Goal: Information Seeking & Learning: Find specific fact

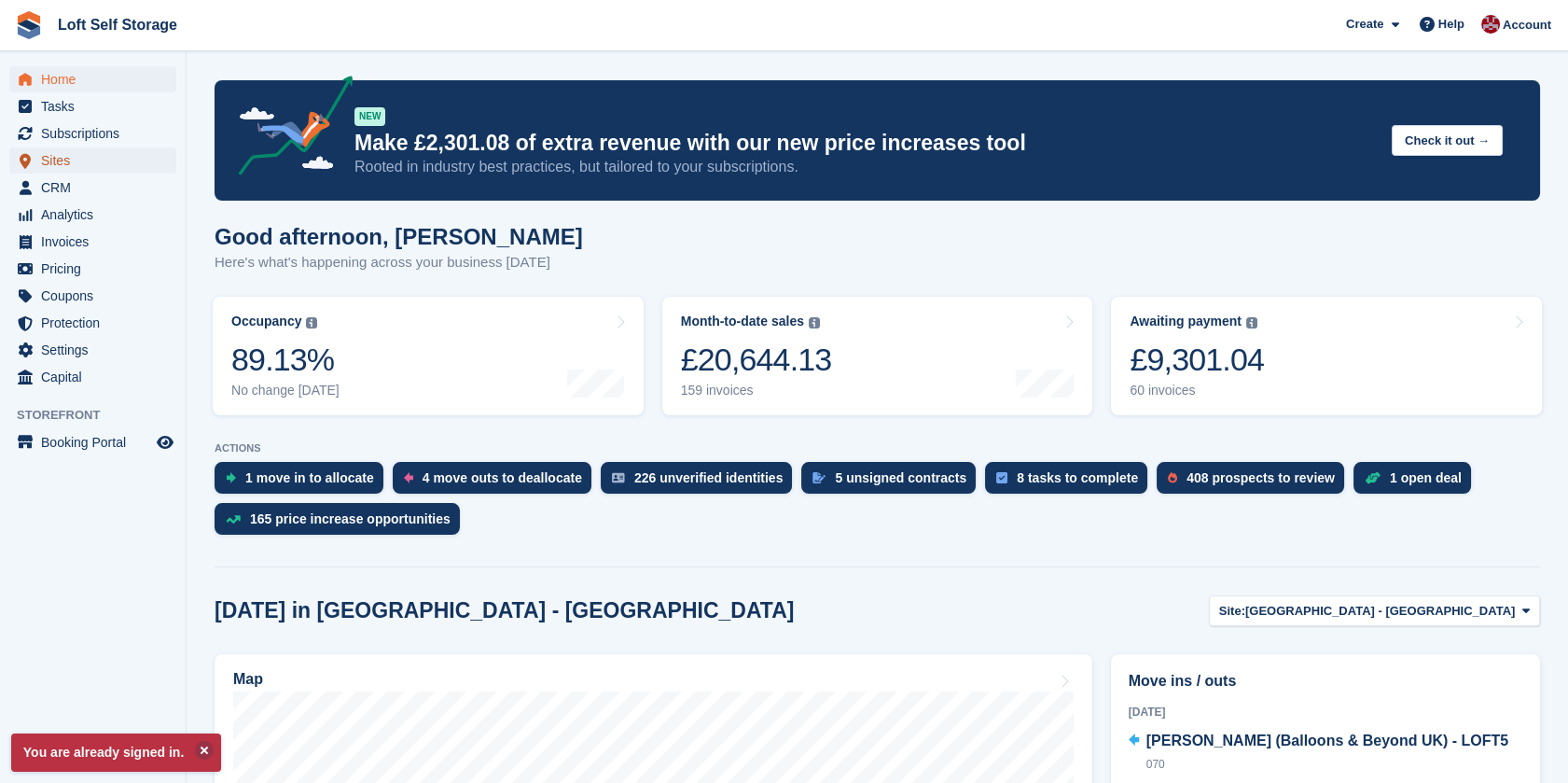
click at [84, 169] on span "Sites" at bounding box center [97, 161] width 112 height 27
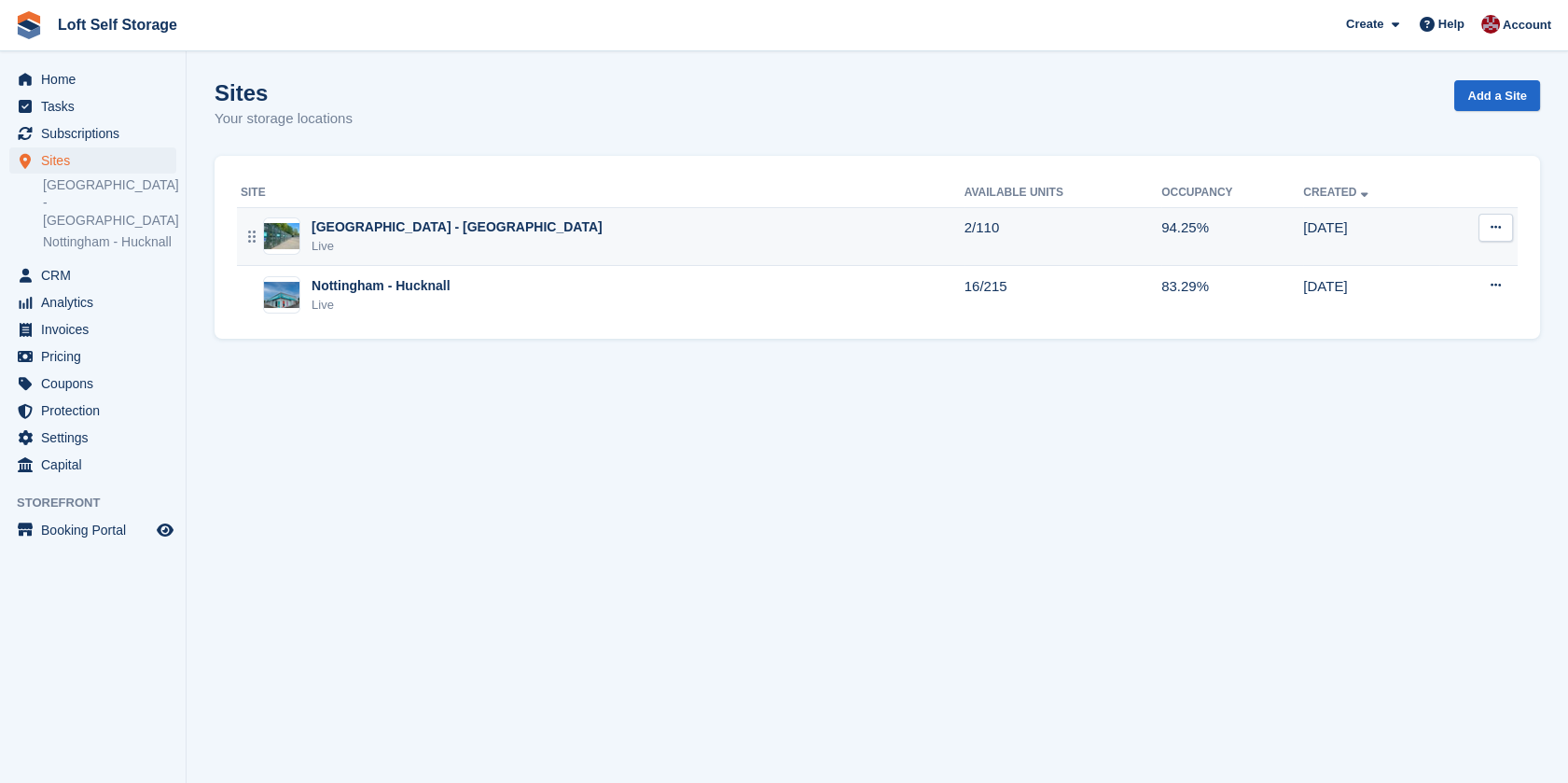
click at [437, 234] on div "[GEOGRAPHIC_DATA] - [GEOGRAPHIC_DATA]" at bounding box center [457, 228] width 291 height 20
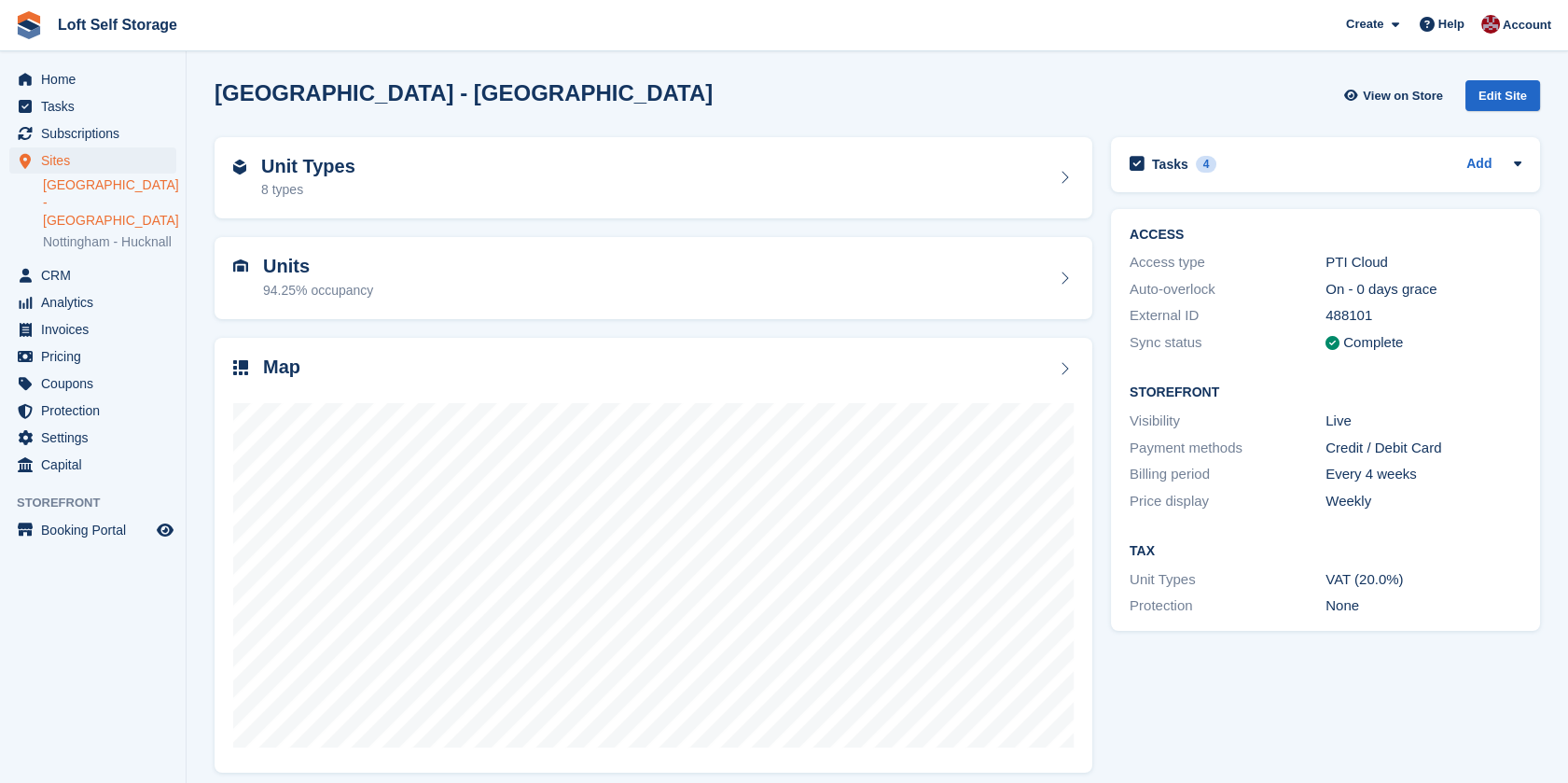
click at [194, 638] on section "[GEOGRAPHIC_DATA] - [GEOGRAPHIC_DATA] View on Store Edit Site Unit Types 8 type…" at bounding box center [877, 398] width 1381 height 797
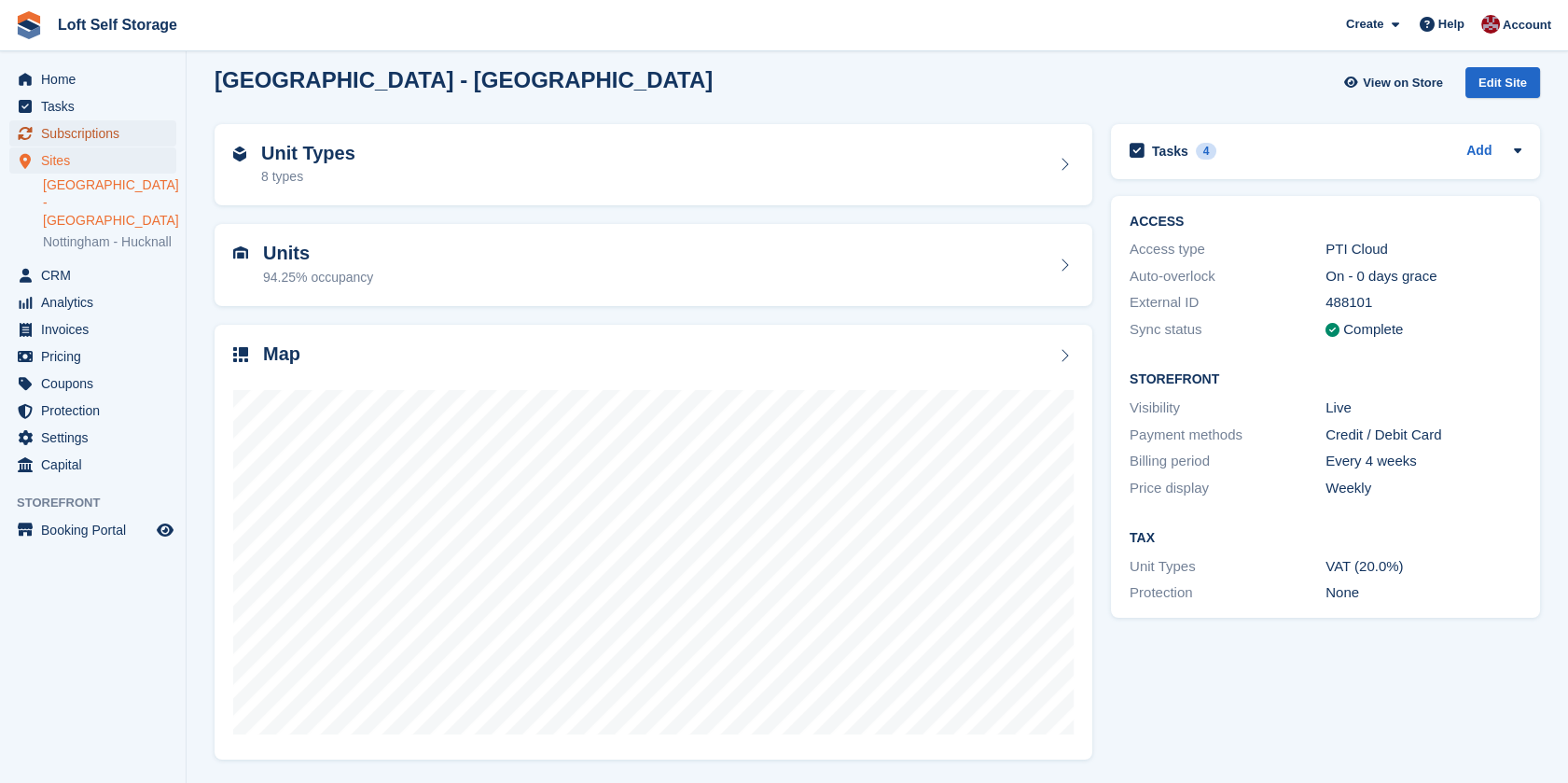
click at [55, 144] on span "Subscriptions" at bounding box center [97, 133] width 112 height 27
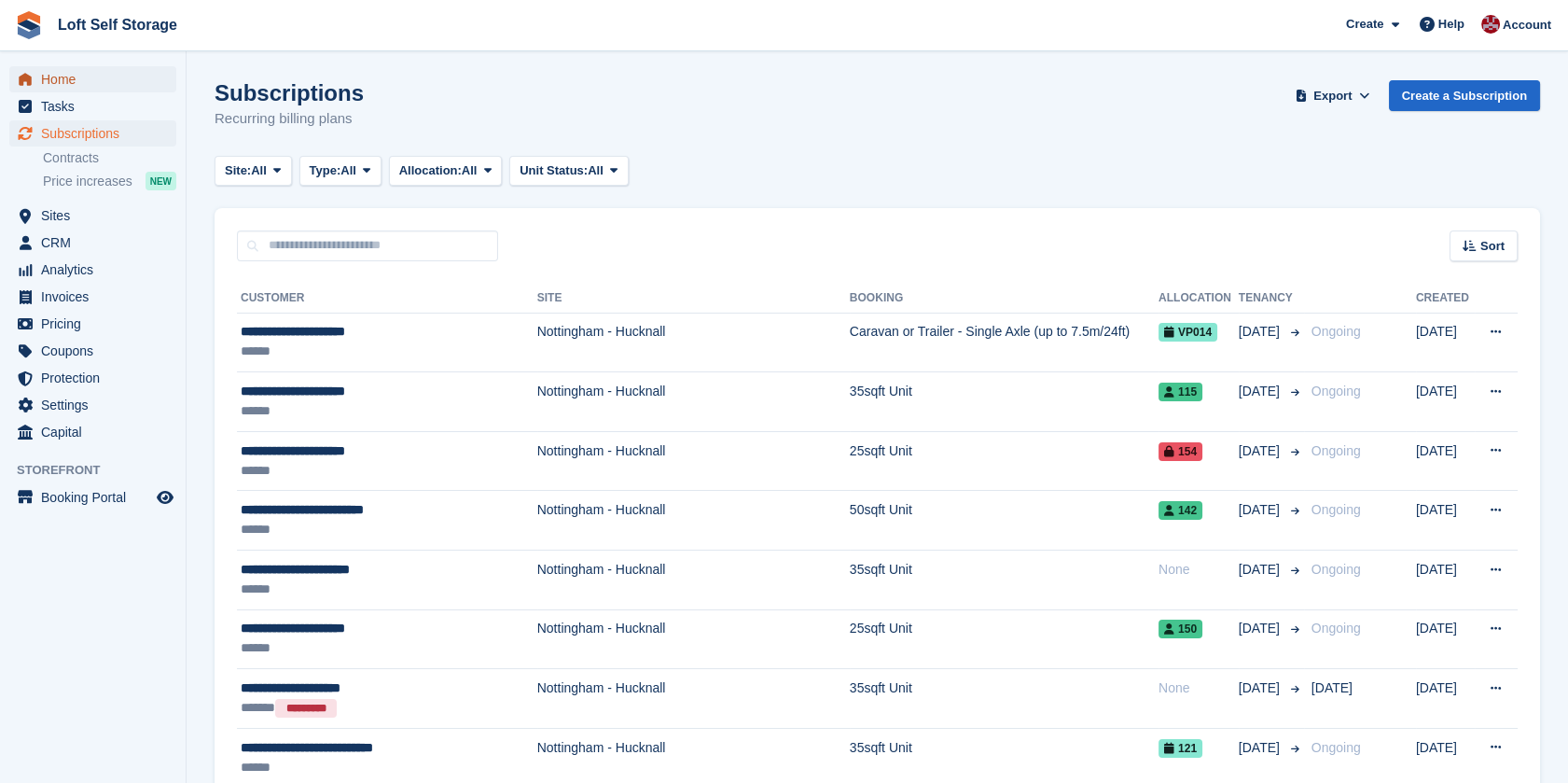
click at [28, 82] on icon "menu" at bounding box center [25, 79] width 13 height 12
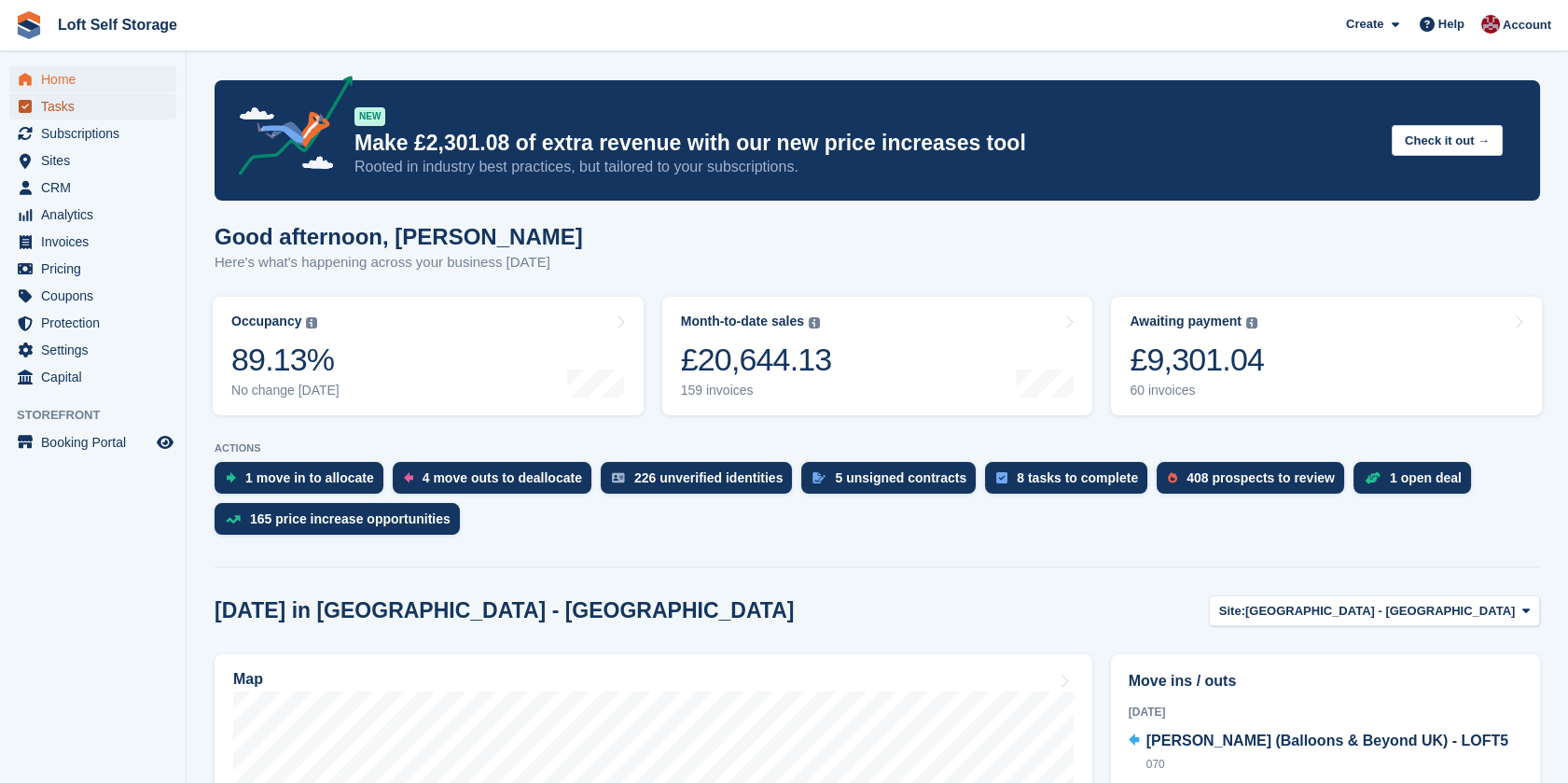
click at [87, 101] on span "Tasks" at bounding box center [97, 106] width 112 height 27
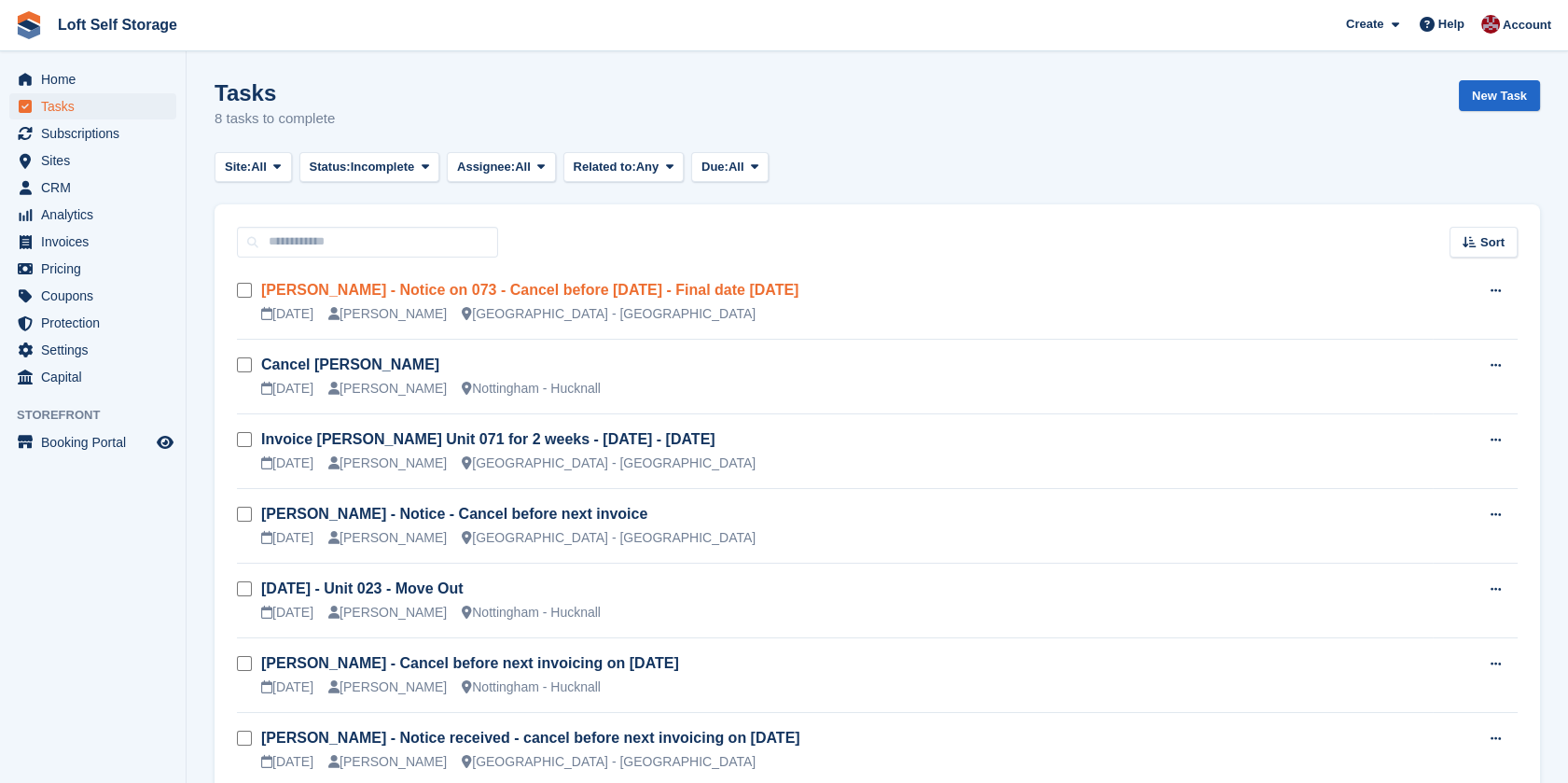
click at [731, 294] on link "Natasha Johnson - Notice on 073 - Cancel before 22nd Aug - Final date 01.09.2025" at bounding box center [530, 290] width 537 height 16
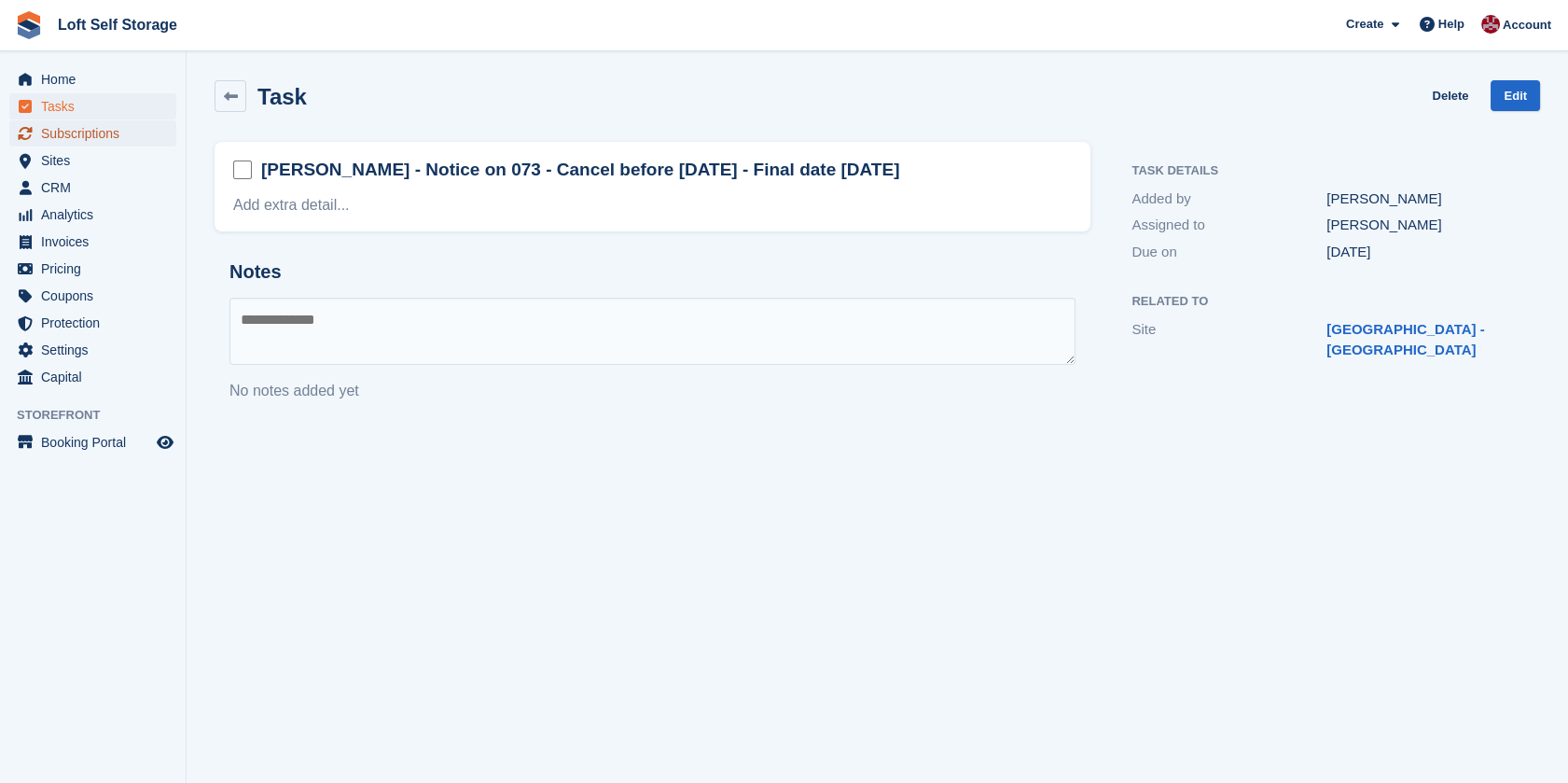
click at [88, 136] on span "Subscriptions" at bounding box center [97, 133] width 112 height 27
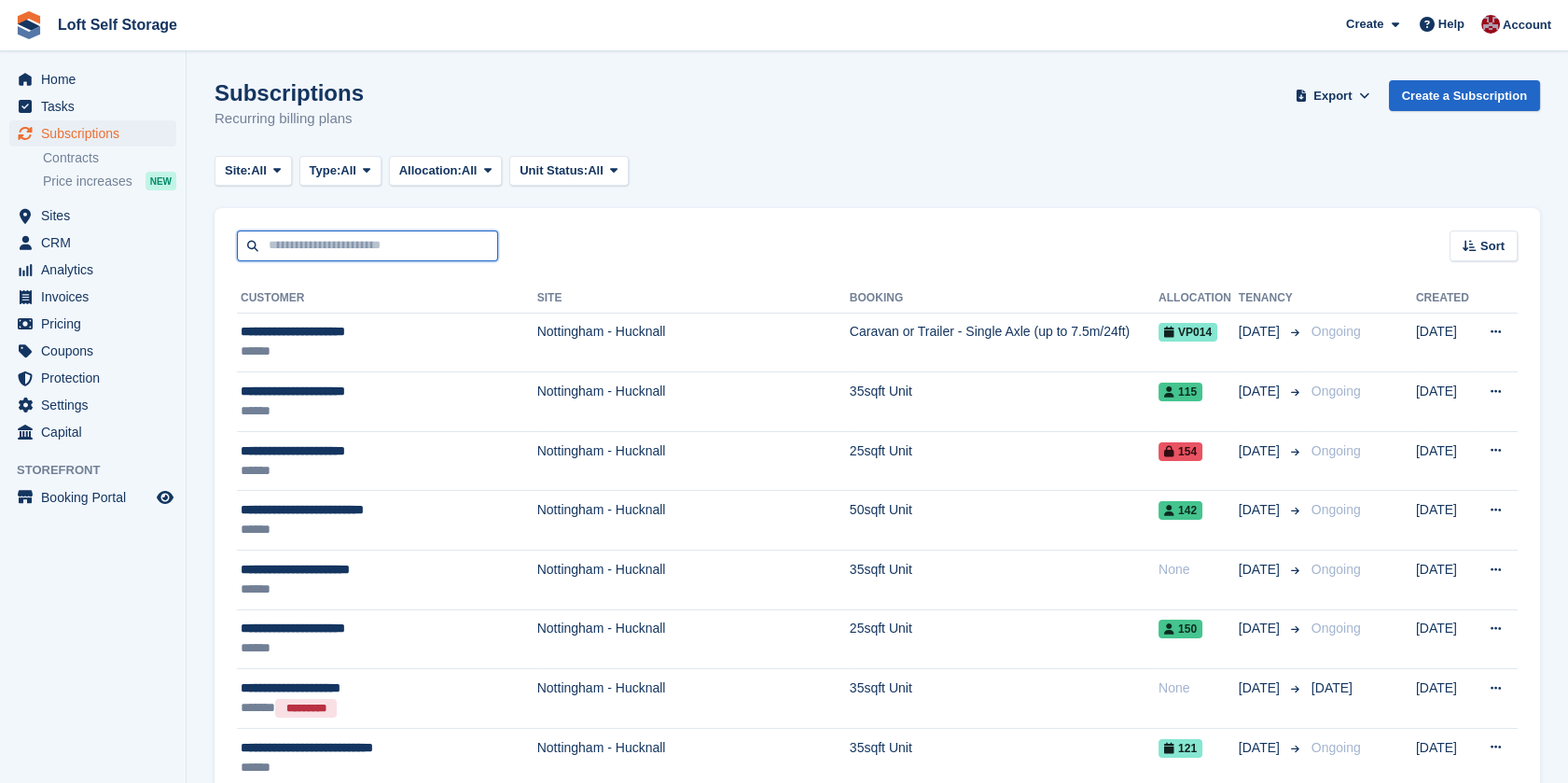
click at [321, 238] on input "text" at bounding box center [367, 245] width 261 height 31
type input "******"
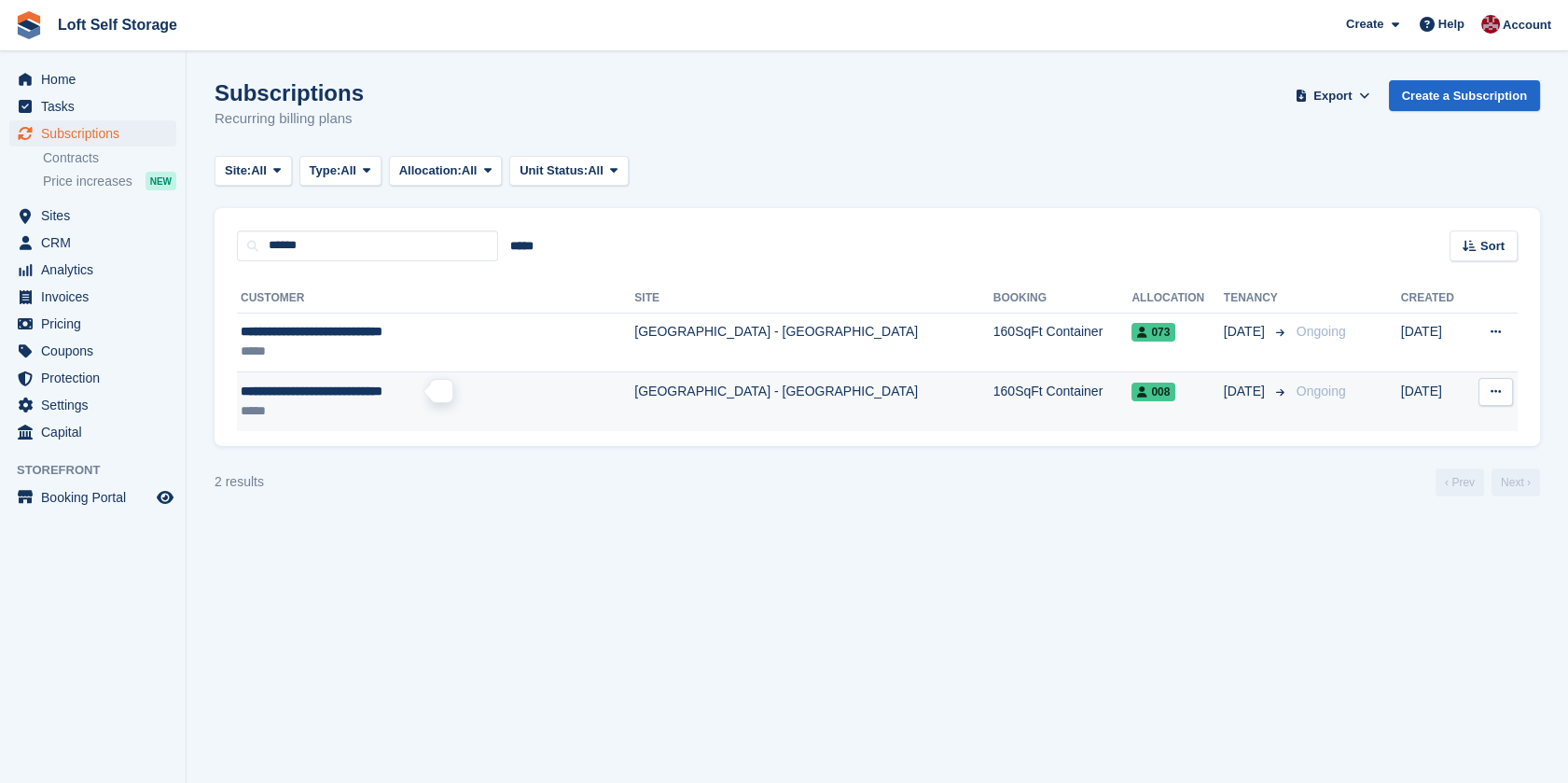
click at [382, 390] on span "**********" at bounding box center [311, 390] width 142 height 13
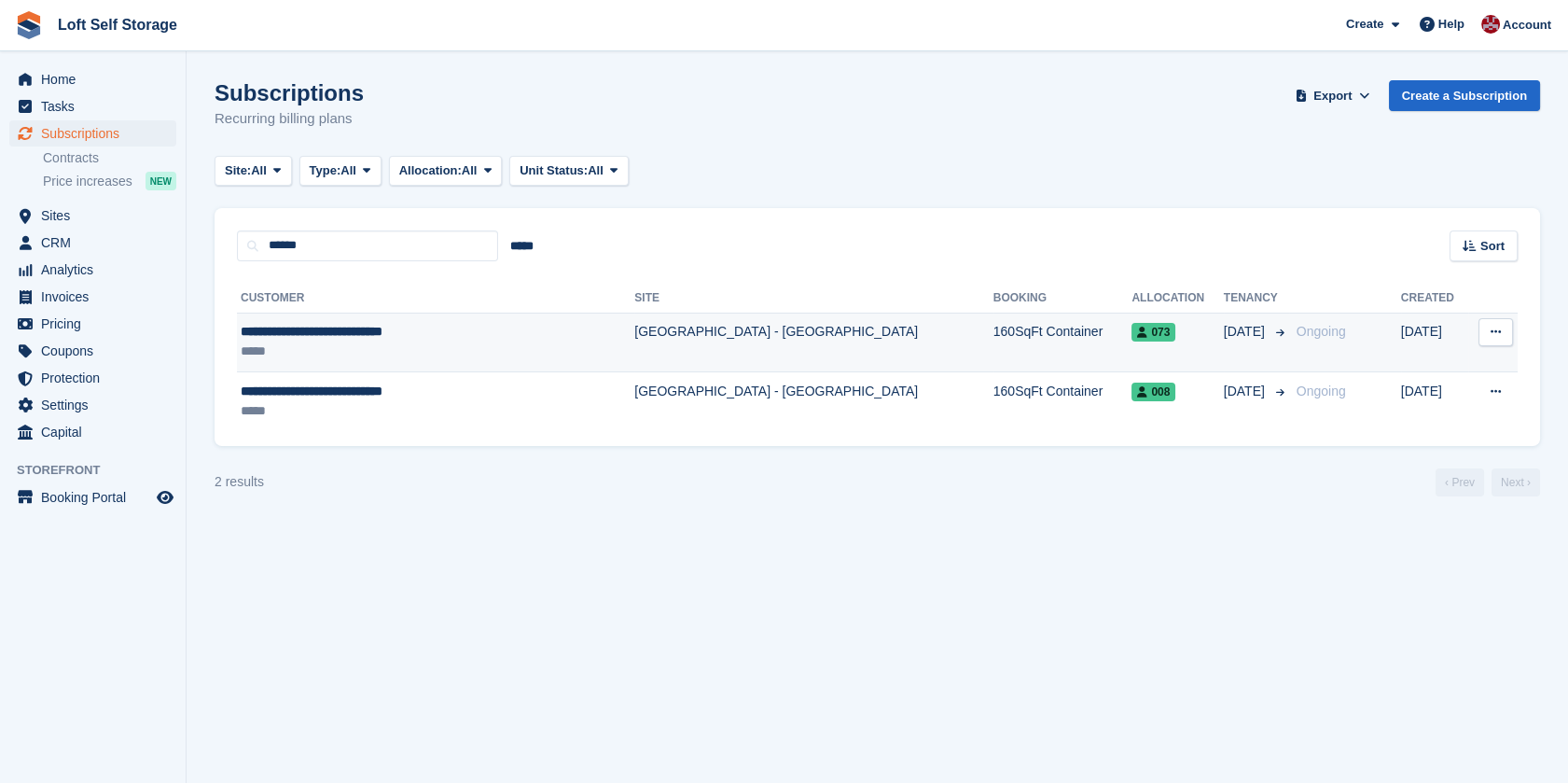
click at [808, 341] on td "[GEOGRAPHIC_DATA] - [GEOGRAPHIC_DATA]" at bounding box center [813, 342] width 358 height 60
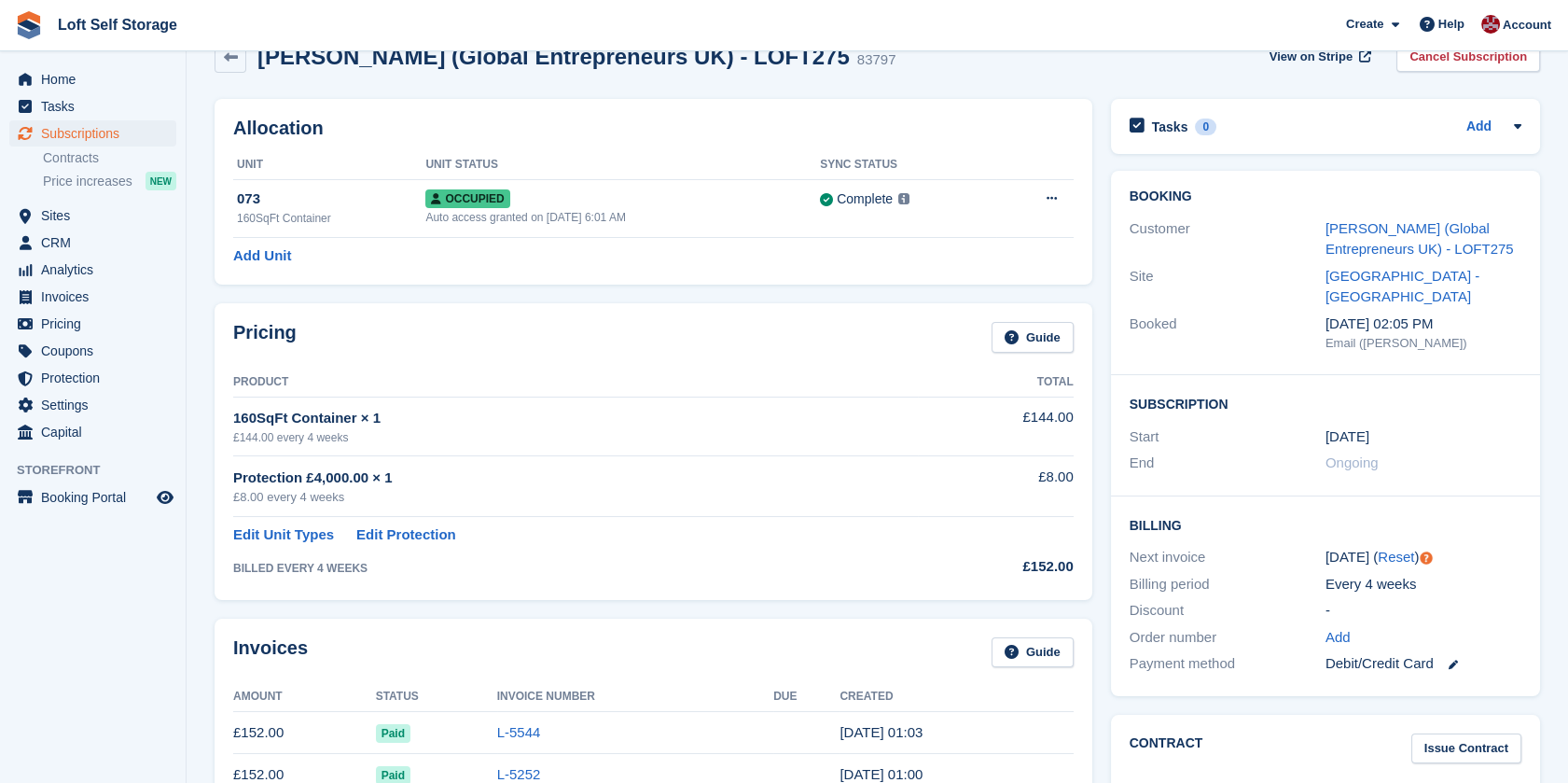
scroll to position [103, 0]
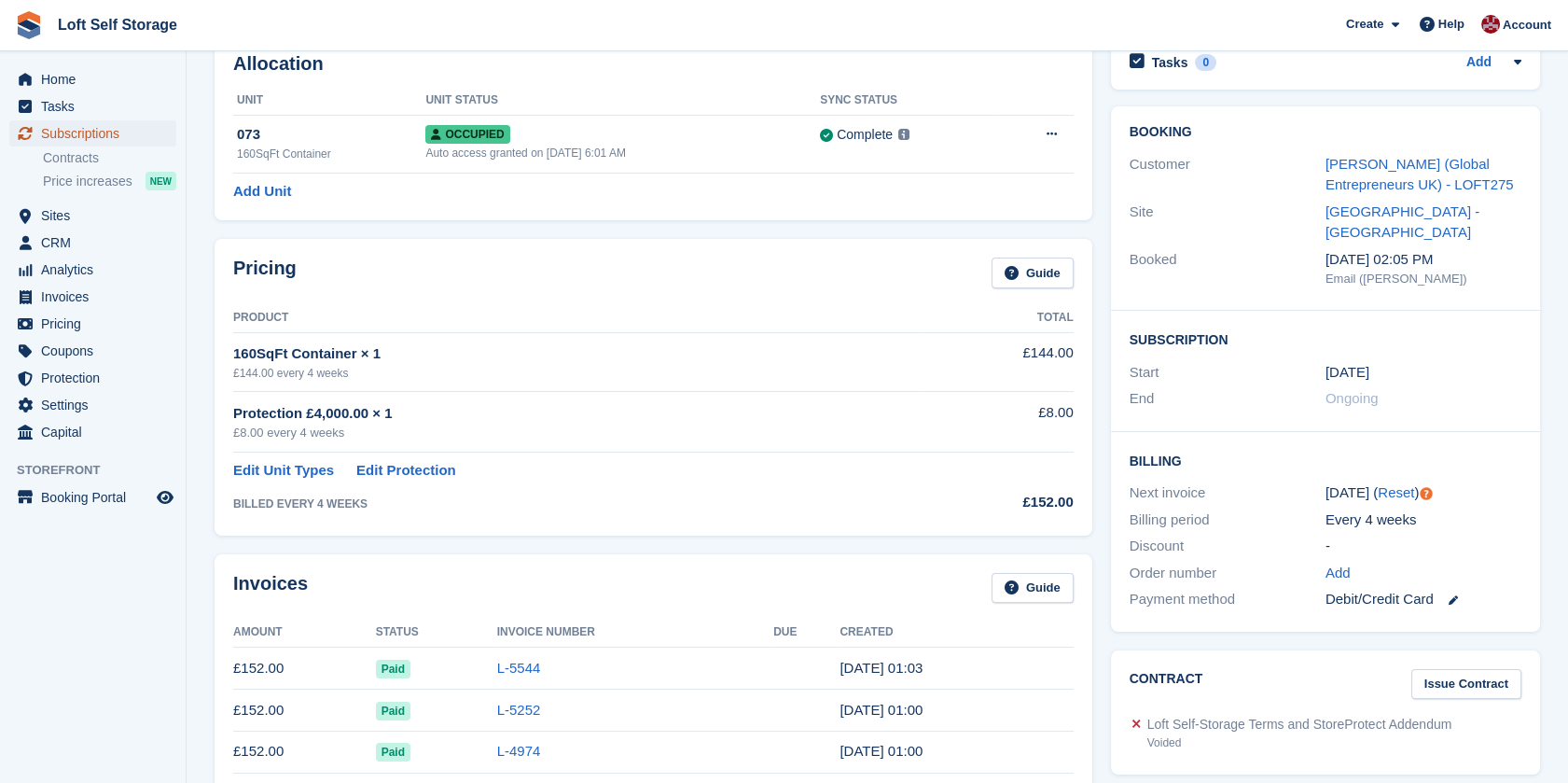
click at [70, 127] on span "Subscriptions" at bounding box center [97, 133] width 112 height 27
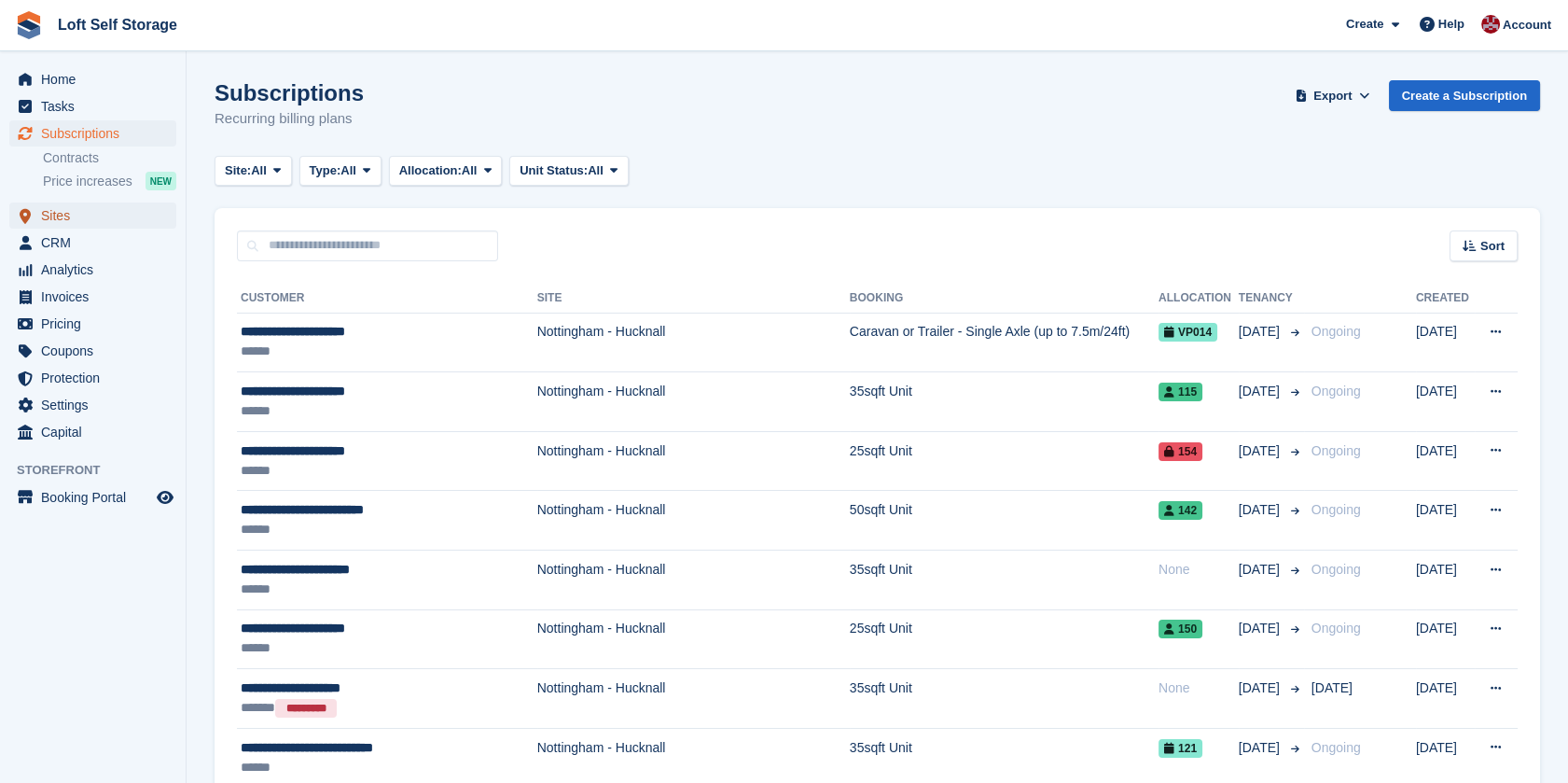
click at [57, 220] on span "Sites" at bounding box center [97, 216] width 112 height 27
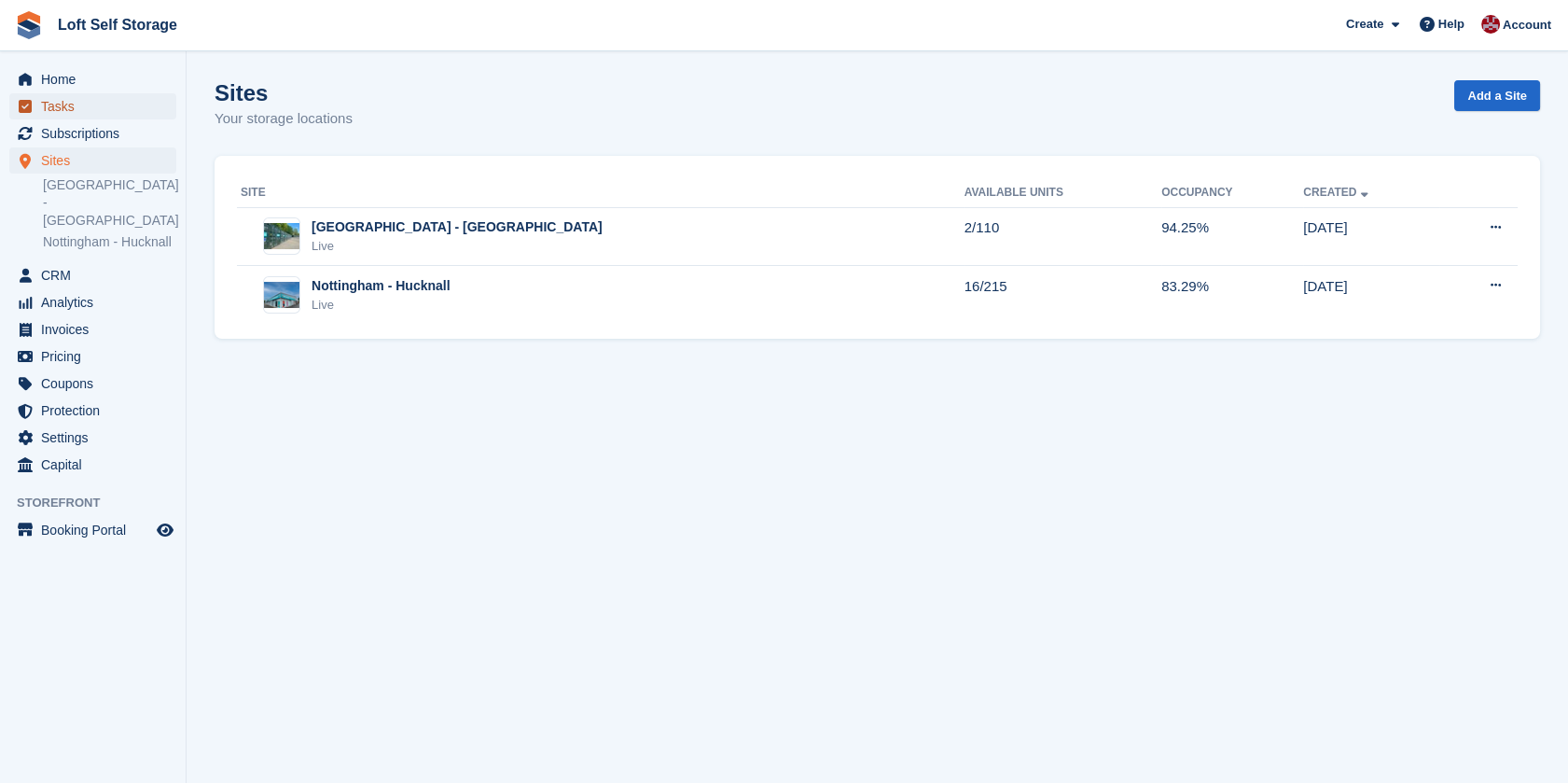
click at [50, 116] on span "Tasks" at bounding box center [97, 106] width 112 height 27
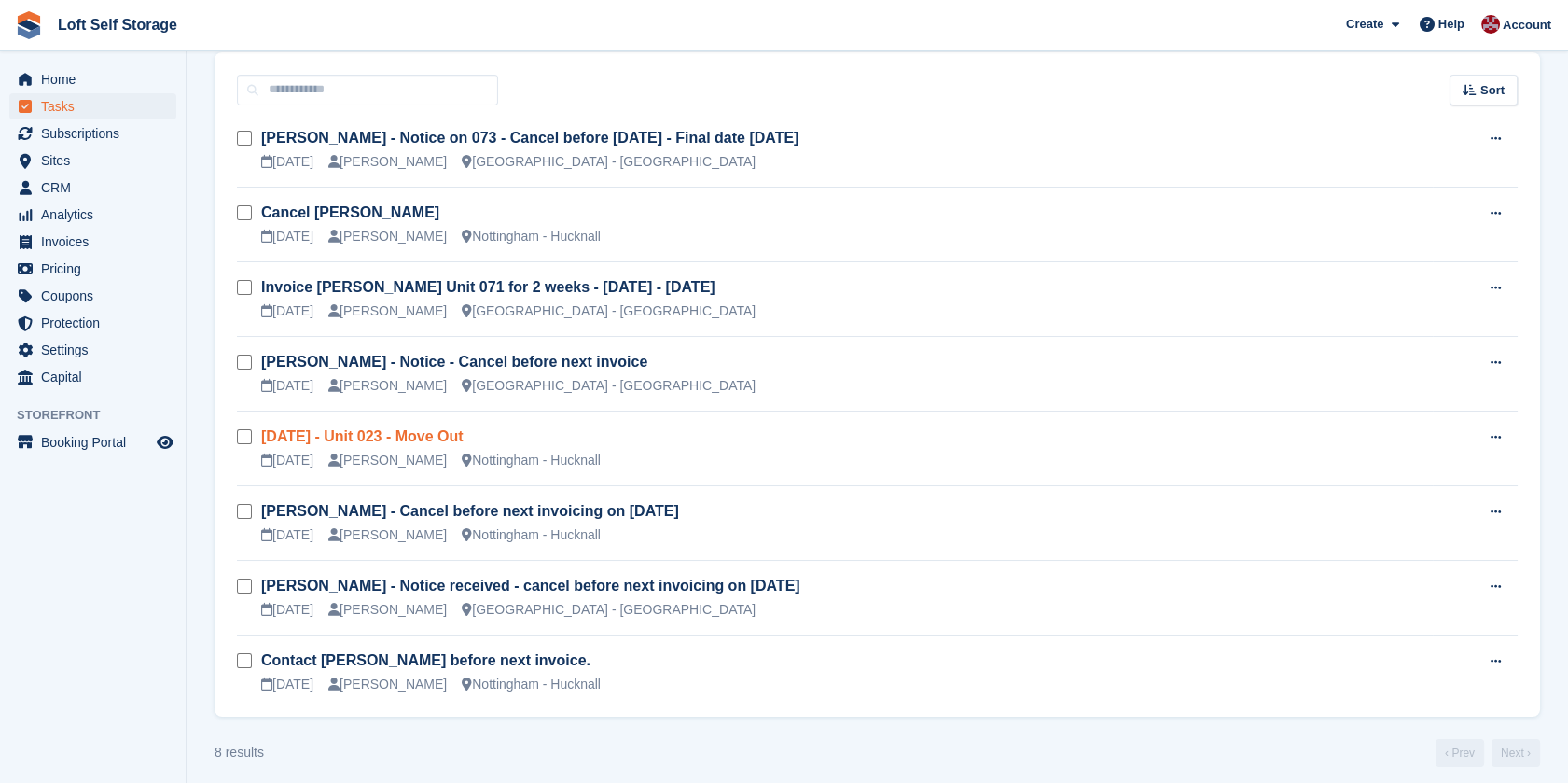
scroll to position [163, 0]
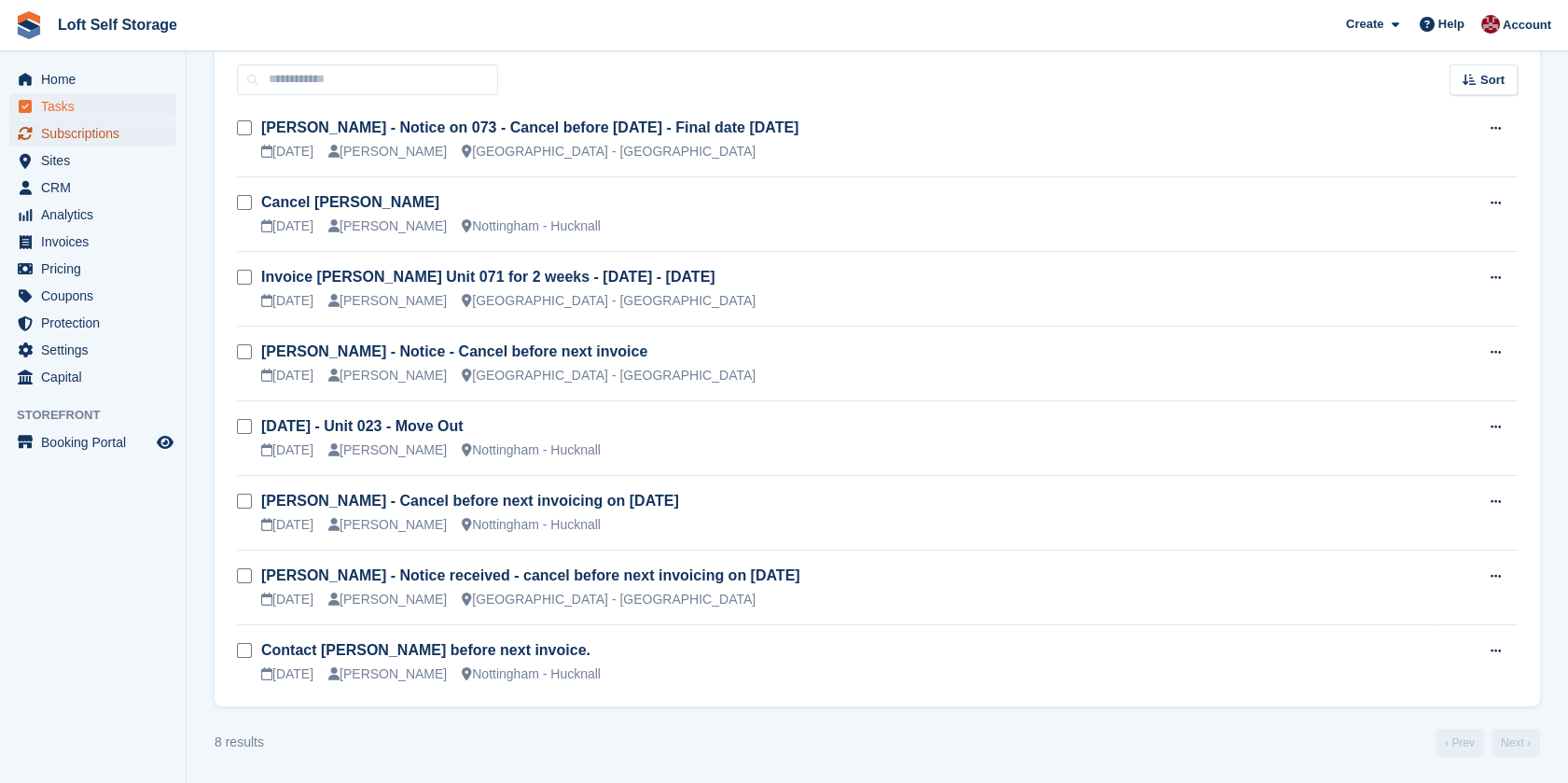
click at [72, 134] on span "Subscriptions" at bounding box center [97, 133] width 112 height 27
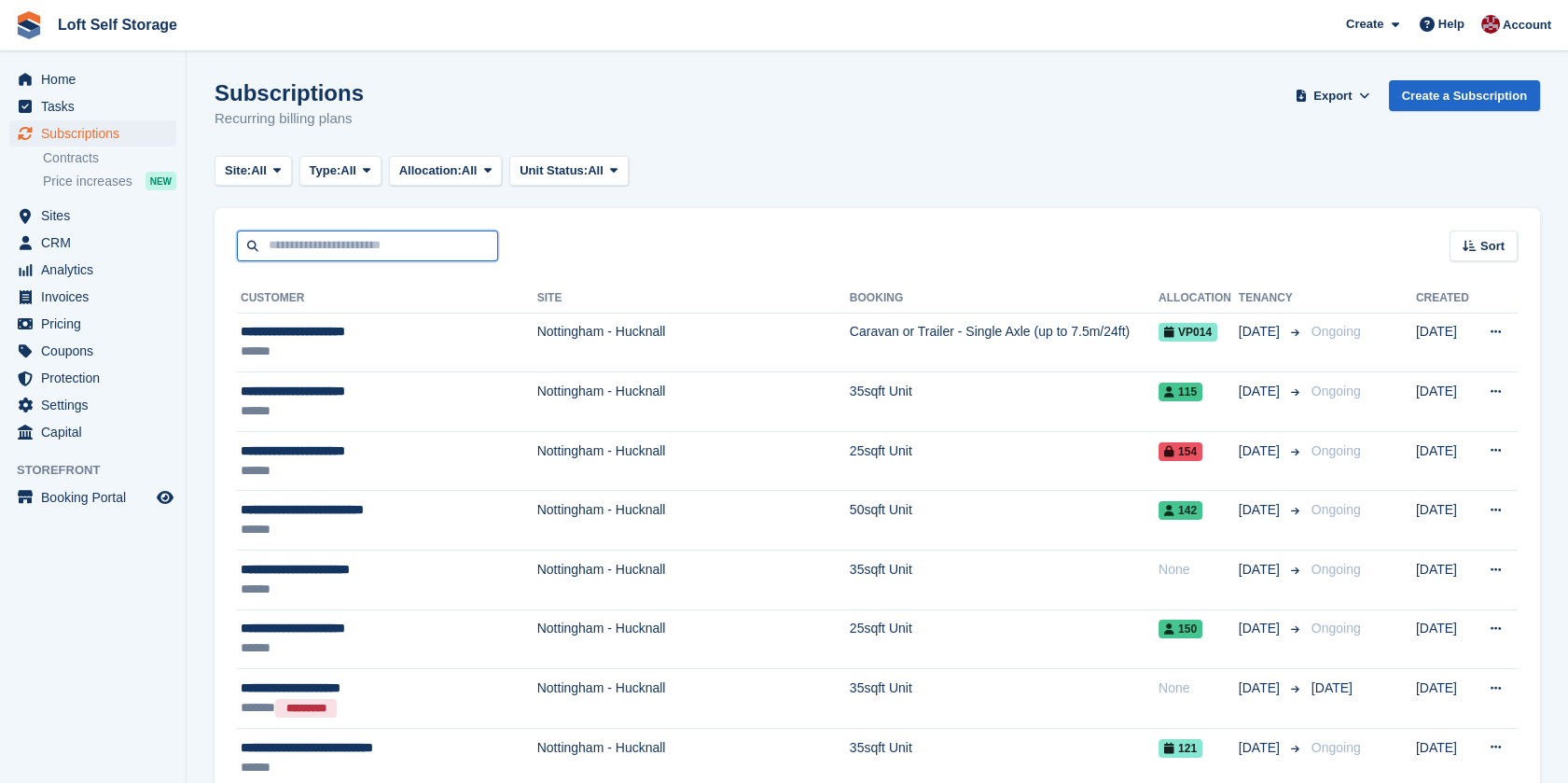
click at [364, 255] on input "text" at bounding box center [367, 245] width 261 height 31
type input "*******"
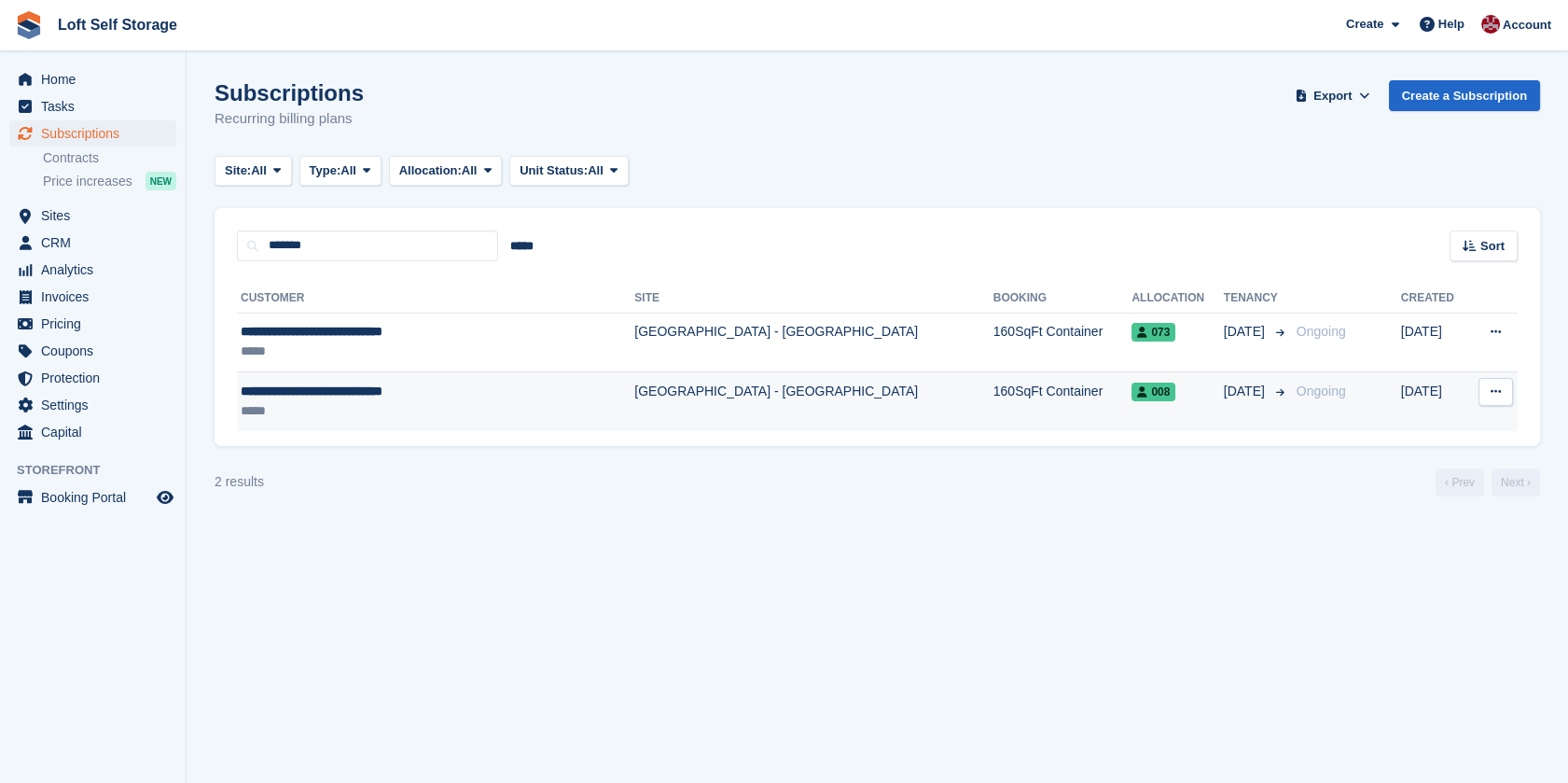
click at [363, 392] on span "**********" at bounding box center [311, 390] width 142 height 13
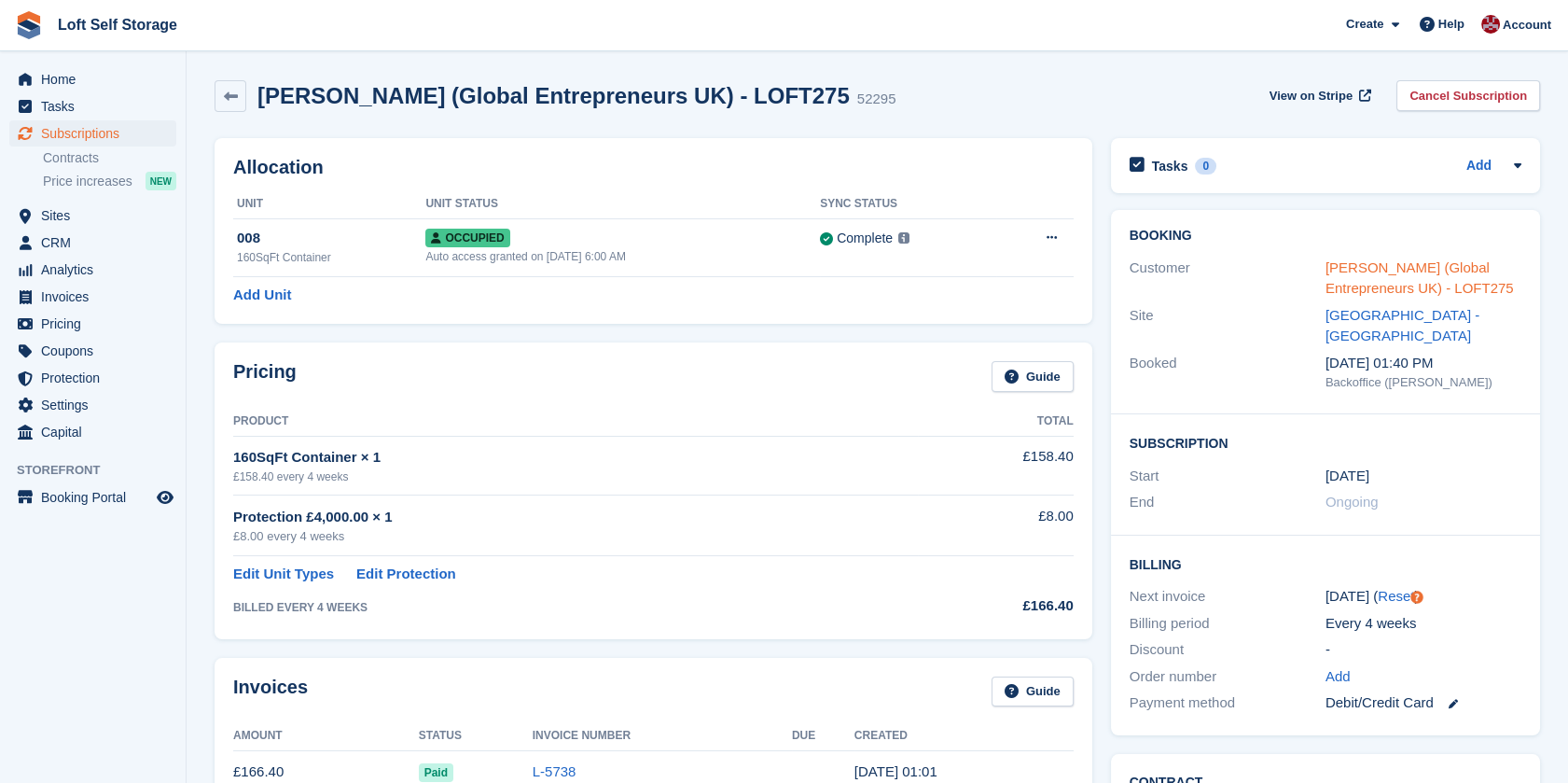
click at [1373, 269] on link "[PERSON_NAME] (Global Entrepreneurs UK) - LOFT275" at bounding box center [1418, 278] width 188 height 37
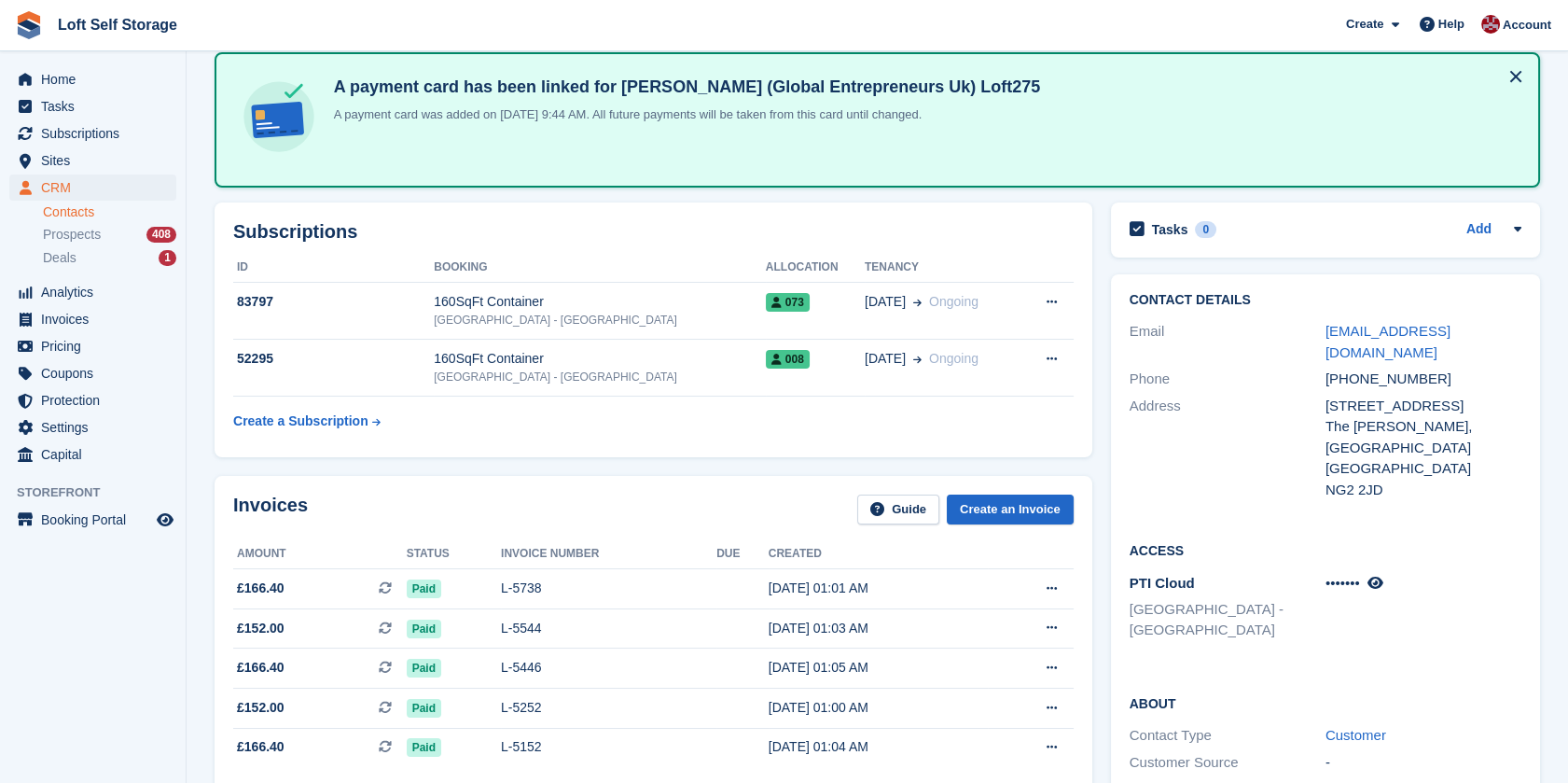
scroll to position [103, 0]
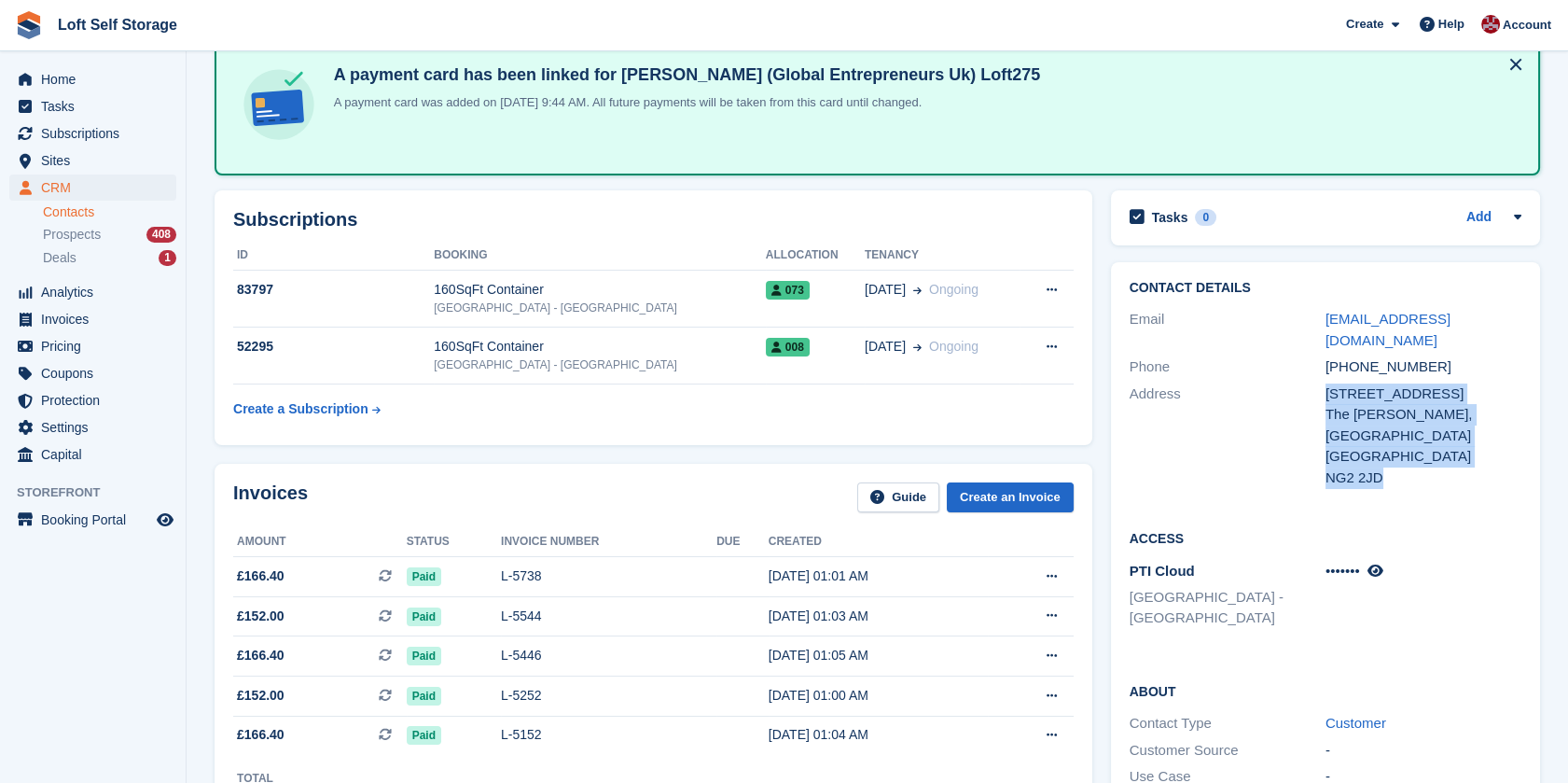
drag, startPoint x: 1325, startPoint y: 370, endPoint x: 1422, endPoint y: 425, distance: 111.5
click at [1422, 425] on div "20 Bridgeway Centre The Meadows, Nottingham United Kingdom NG2 2JD" at bounding box center [1422, 435] width 196 height 105
drag, startPoint x: 1422, startPoint y: 425, endPoint x: 1391, endPoint y: 408, distance: 35.4
copy div "20 Bridgeway Centre The Meadows, Nottingham United Kingdom NG2 2JD"
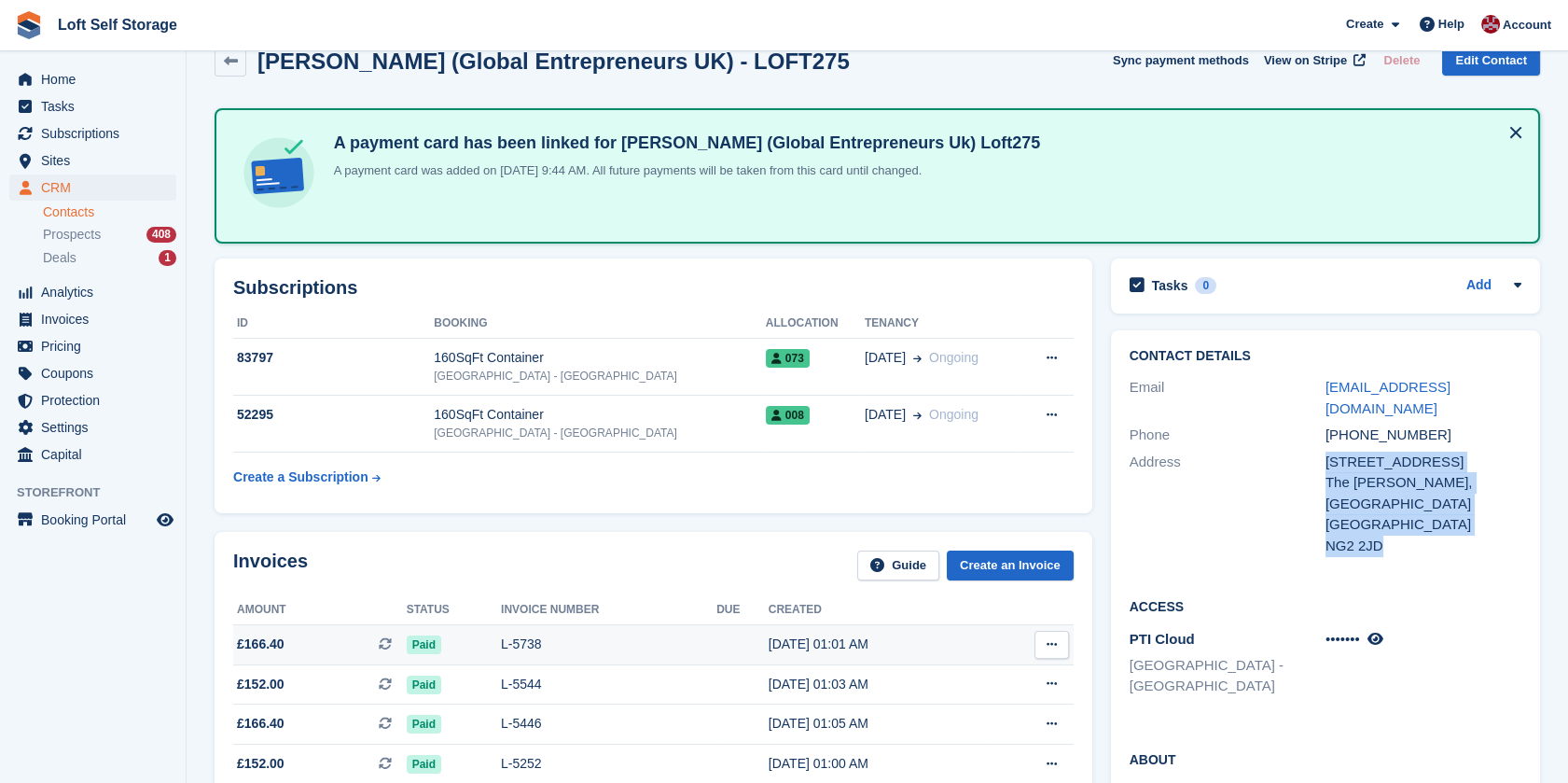
scroll to position [0, 0]
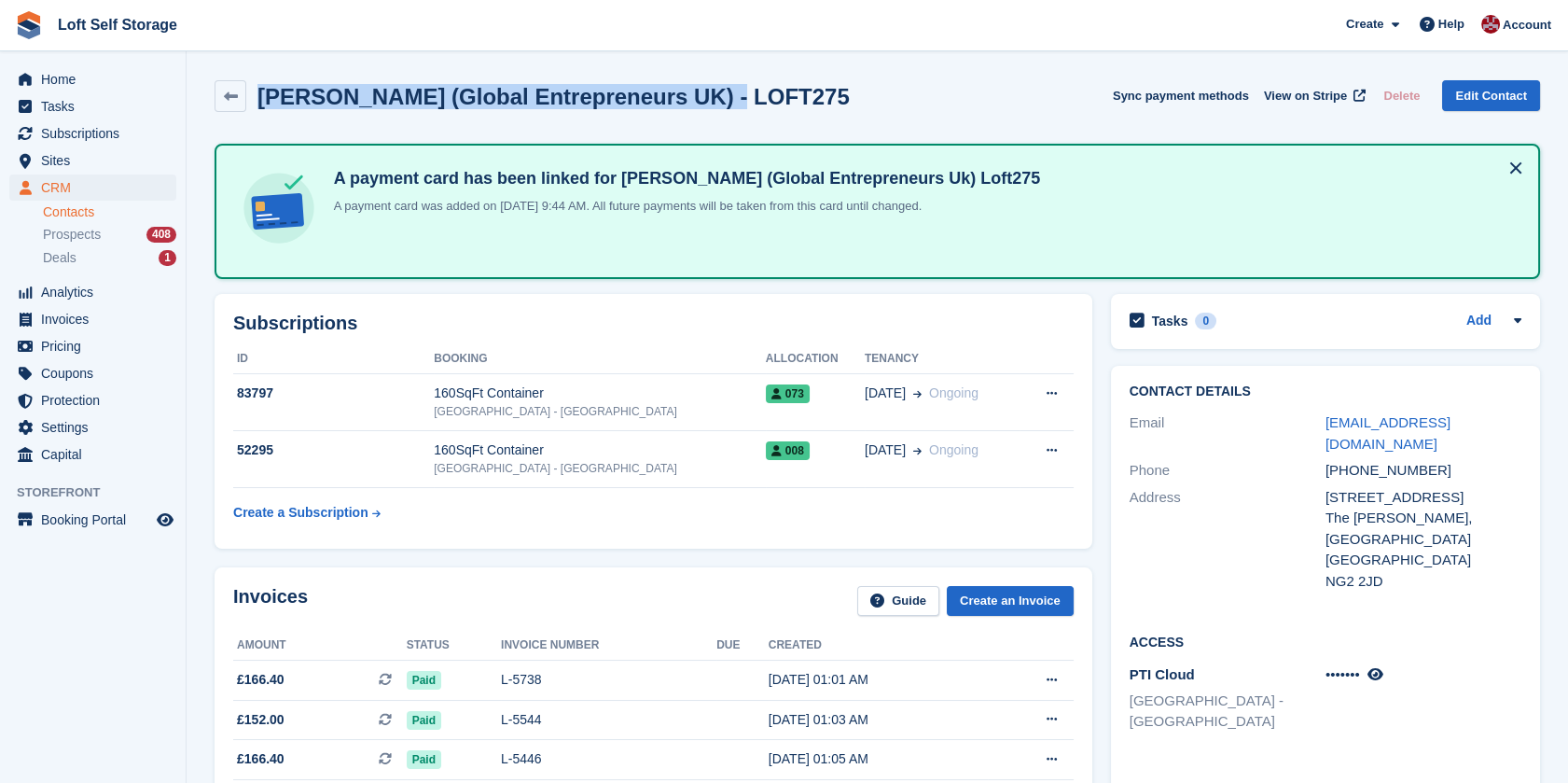
drag, startPoint x: 264, startPoint y: 94, endPoint x: 703, endPoint y: 103, distance: 439.1
click at [703, 103] on h2 "[PERSON_NAME] (Global Entrepreneurs UK) - LOFT275" at bounding box center [554, 97] width 593 height 26
drag, startPoint x: 703, startPoint y: 103, endPoint x: 696, endPoint y: 98, distance: 8.6
copy h2 "Natasha Johnson (Global Entrepreneurs UK)"
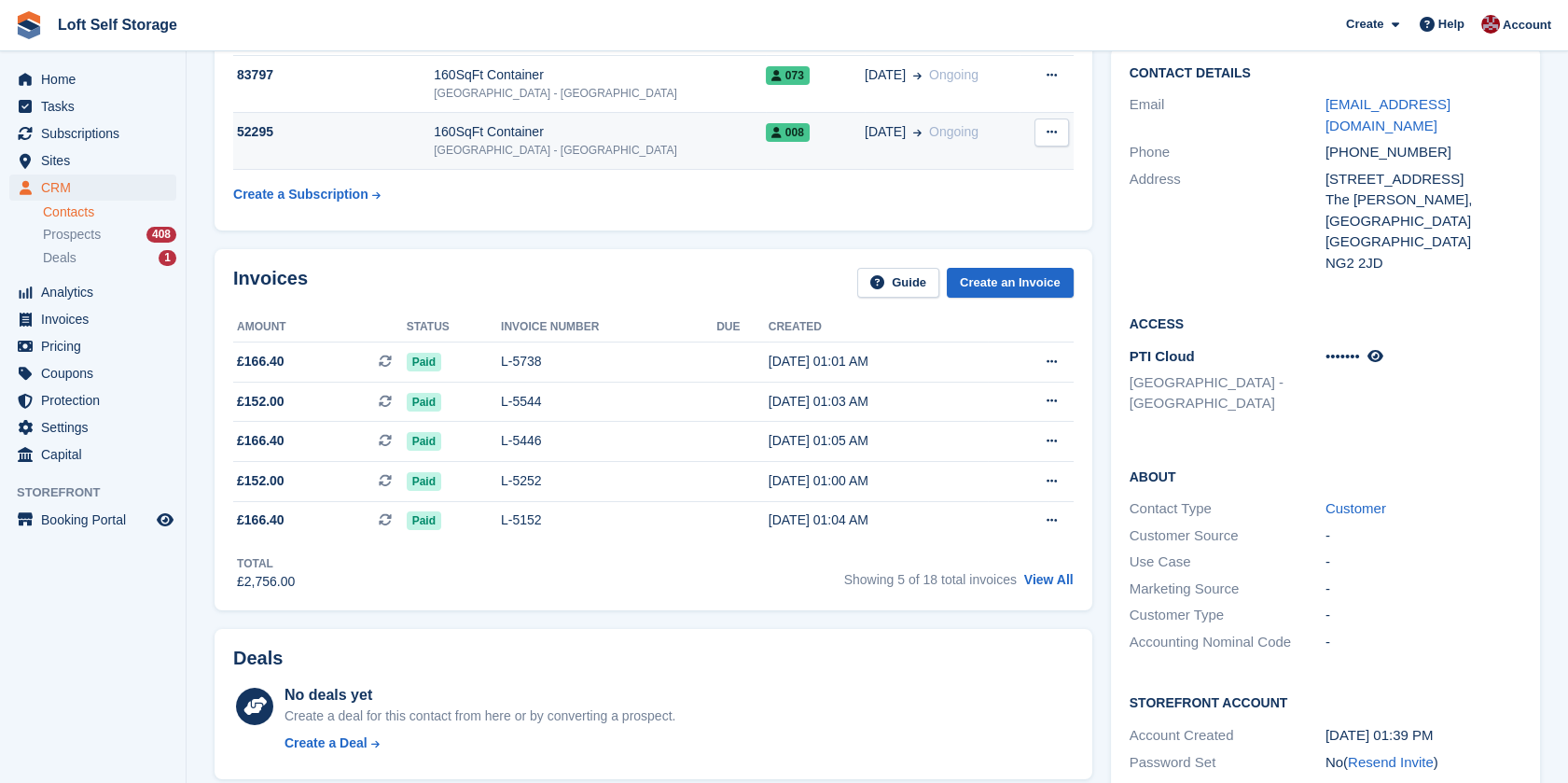
scroll to position [103, 0]
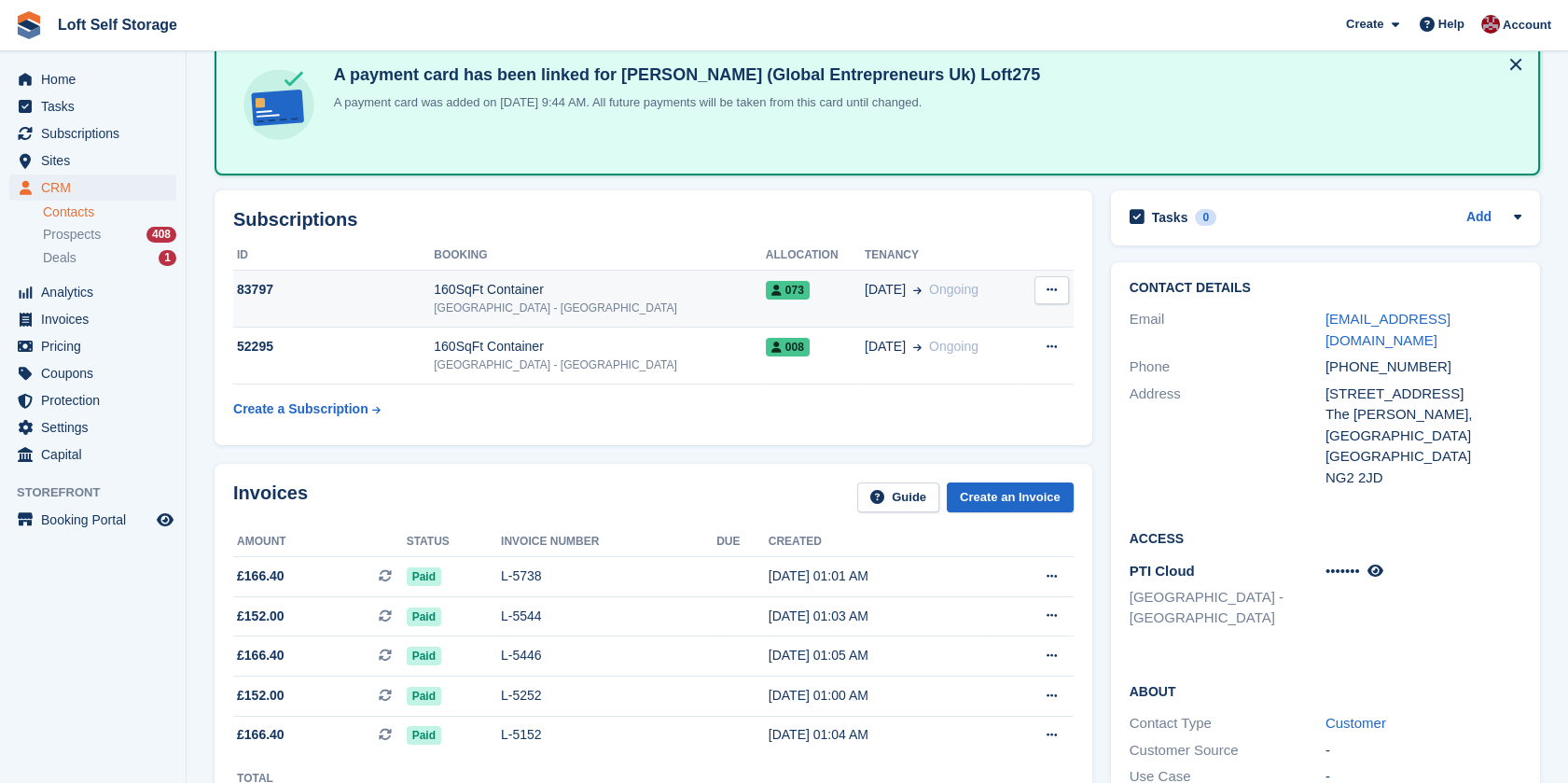
click at [593, 303] on div "[GEOGRAPHIC_DATA] - [GEOGRAPHIC_DATA]" at bounding box center [599, 307] width 332 height 17
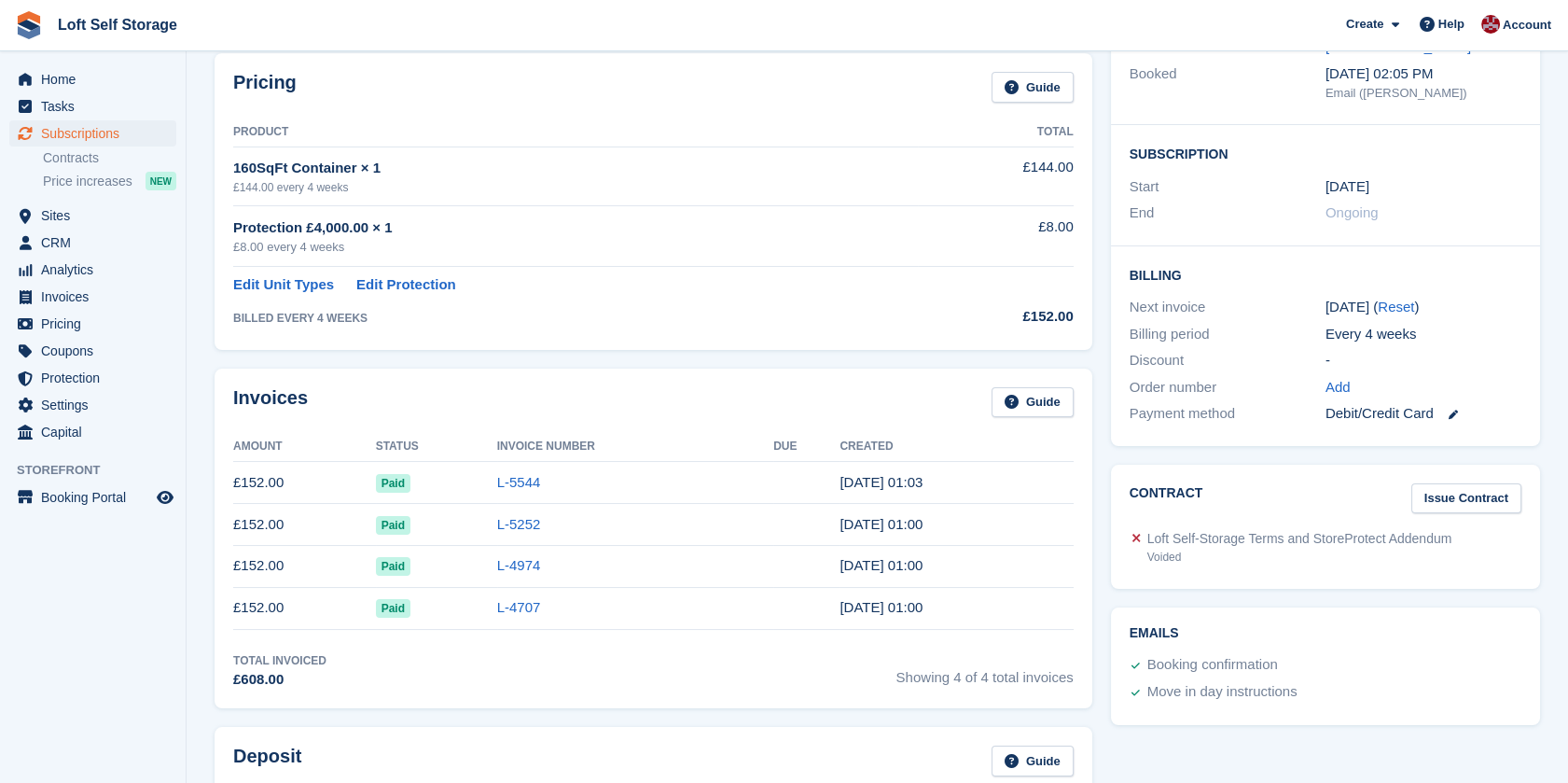
scroll to position [311, 0]
